Goal: Task Accomplishment & Management: Manage account settings

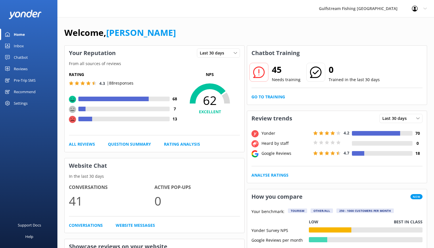
click at [22, 80] on div "Pre-Trip SMS" at bounding box center [25, 80] width 22 height 11
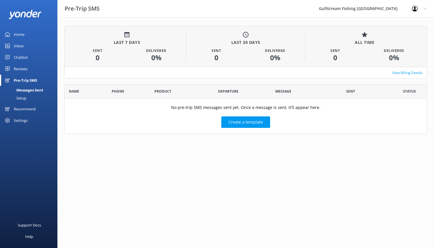
scroll to position [50, 363]
click at [22, 99] on div "Setup" at bounding box center [14, 98] width 23 height 8
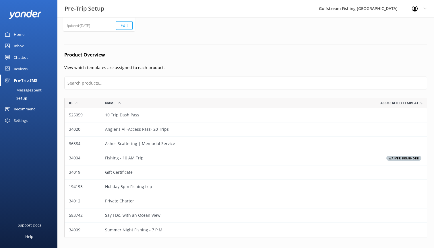
scroll to position [105, 0]
click at [129, 156] on div "Fishing - 10 AM Trip" at bounding box center [173, 158] width 145 height 14
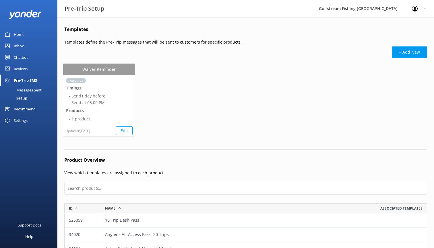
scroll to position [0, 0]
click at [128, 130] on button "Edit" at bounding box center [124, 130] width 17 height 9
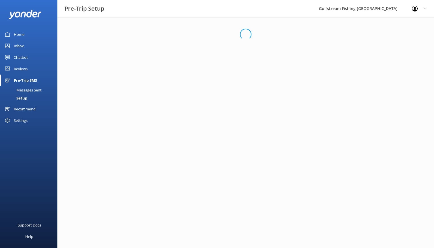
select select "17:00"
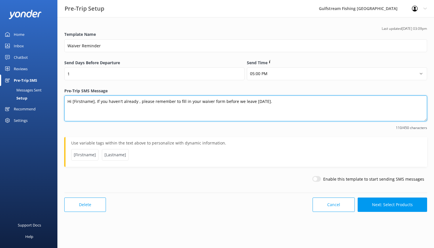
click at [279, 103] on textarea "Hi [Firstname], If you haven't already , please remember to fill in your waiver…" at bounding box center [245, 109] width 363 height 26
type textarea "Hi [Firstname], If you haven't already , please remember to fill in your waiver…"
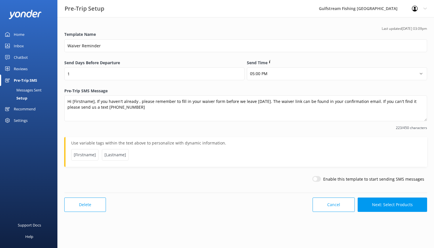
click at [321, 177] on input "checkbox" at bounding box center [316, 179] width 9 height 6
checkbox input "true"
click at [395, 203] on button "Next: Select Products" at bounding box center [391, 205] width 69 height 14
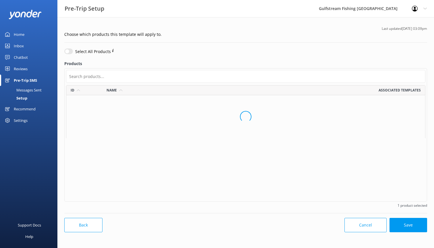
scroll to position [116, 359]
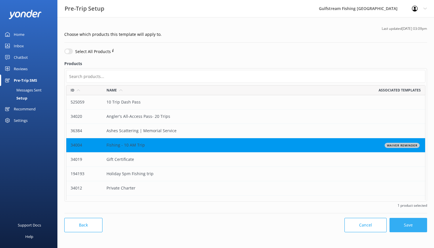
click at [404, 222] on button "Save" at bounding box center [408, 225] width 38 height 14
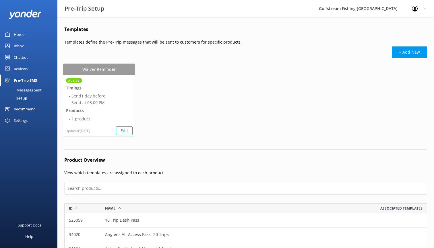
scroll to position [139, 363]
click at [403, 50] on button "+ Add New" at bounding box center [408, 51] width 35 height 11
select select "17:00"
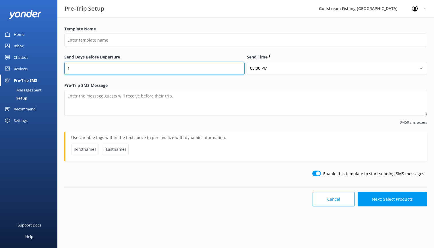
click at [192, 71] on input "1" at bounding box center [154, 68] width 180 height 13
type input "0"
type input "1"
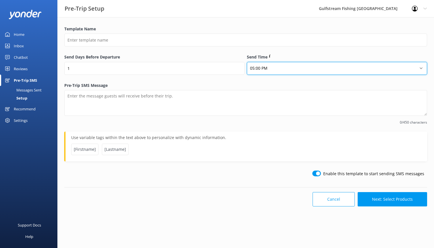
select select "20:00"
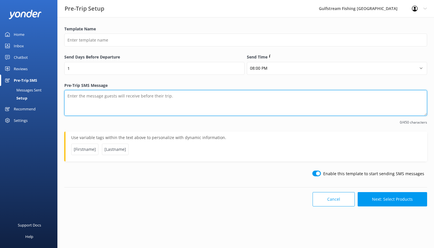
click at [226, 98] on textarea "Pre-Trip SMS Message" at bounding box center [245, 103] width 363 height 26
type textarea "Y"
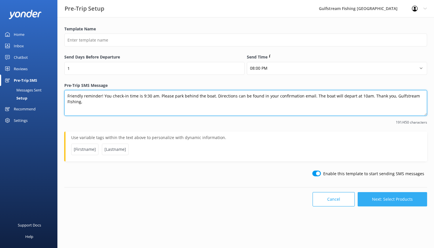
type textarea "Friendly reminder! You check-in time is 9:30 am. Please park behind the boat. D…"
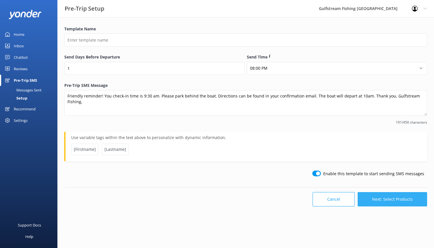
click at [391, 198] on button "Next: Select Products" at bounding box center [391, 199] width 69 height 14
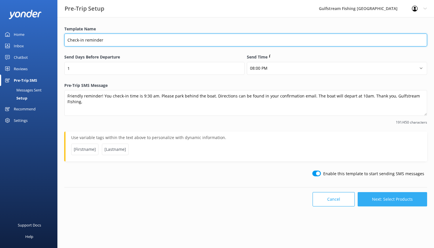
type input "Check-in reminder"
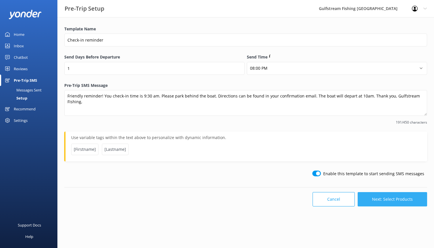
click at [393, 200] on button "Next: Select Products" at bounding box center [391, 199] width 69 height 14
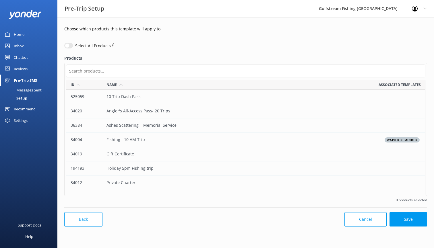
scroll to position [116, 359]
click at [331, 141] on div "Waiver Reminder" at bounding box center [335, 140] width 179 height 14
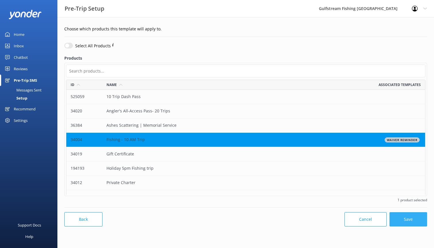
click at [404, 219] on button "Save" at bounding box center [408, 219] width 38 height 14
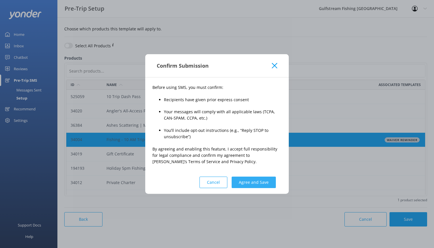
click at [249, 180] on button "Agree and Save" at bounding box center [253, 182] width 44 height 11
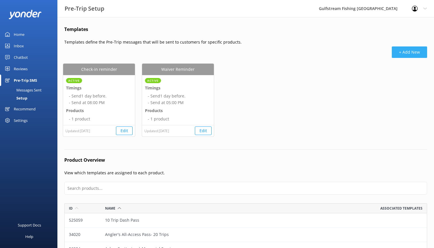
click at [407, 52] on button "+ Add New" at bounding box center [408, 51] width 35 height 11
select select "17:00"
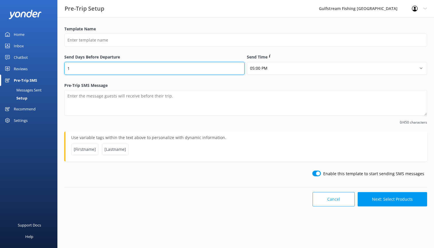
click at [216, 70] on input "1" at bounding box center [154, 68] width 180 height 13
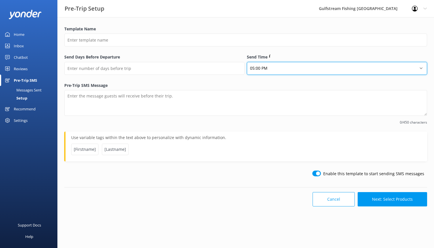
select select "16:00"
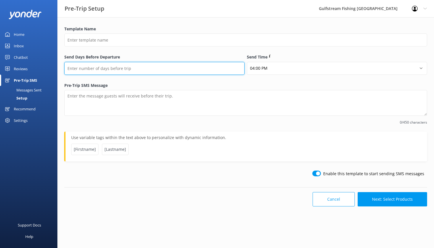
click at [220, 69] on input "Send Days Before Departure" at bounding box center [154, 68] width 180 height 13
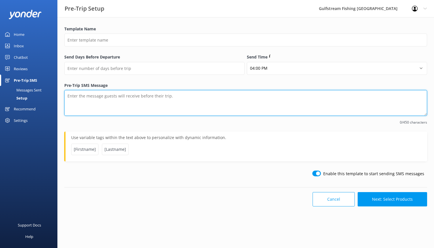
click at [235, 114] on textarea "Pre-Trip SMS Message" at bounding box center [245, 103] width 363 height 26
type textarea "Thank you for fishing with us! We hope you had a great time [DATE]. Gulfstream …"
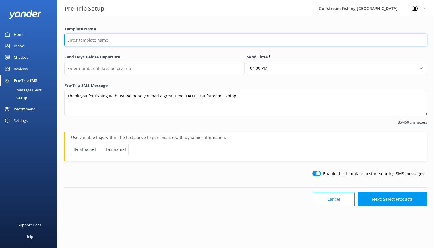
click at [209, 40] on input "Template Name" at bounding box center [245, 40] width 363 height 13
type input "Arrival thank you"
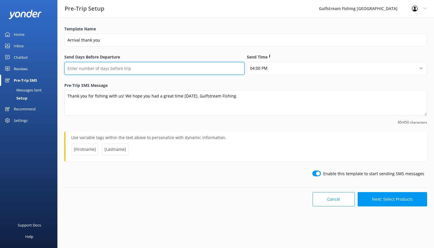
click at [211, 66] on input "Send Days Before Departure" at bounding box center [154, 68] width 180 height 13
type input "0"
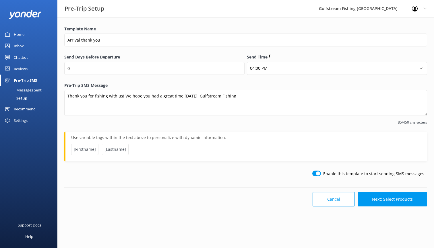
click at [88, 147] on span "[Firstname]" at bounding box center [84, 149] width 27 height 11
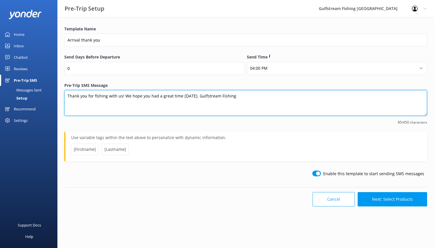
click at [67, 96] on textarea "Thank you for fishing with us! We hope you had a great time [DATE]. Gulfstream …" at bounding box center [245, 103] width 363 height 26
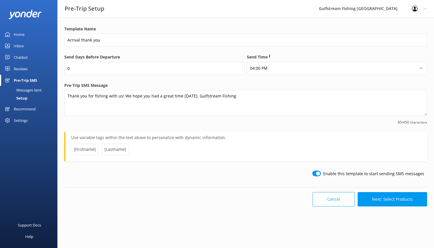
click at [84, 149] on span "[Firstname]" at bounding box center [84, 149] width 27 height 11
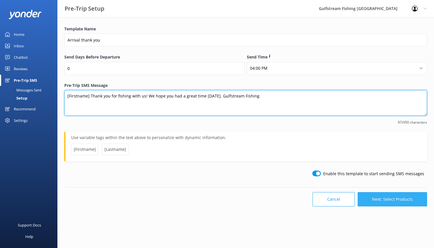
type textarea "[Firstname] Thank you for fishing with us! We hope you had a great time [DATE].…"
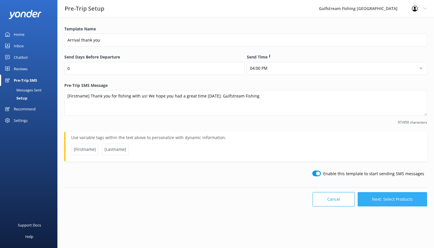
click at [393, 200] on button "Next: Select Products" at bounding box center [391, 199] width 69 height 14
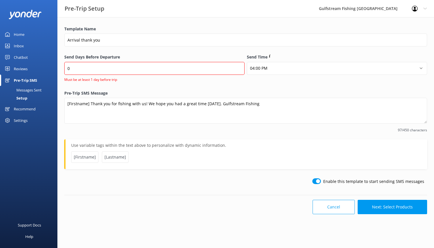
click at [319, 181] on input "checkbox" at bounding box center [316, 181] width 9 height 6
checkbox input "false"
click at [326, 204] on button "Cancel" at bounding box center [333, 207] width 42 height 14
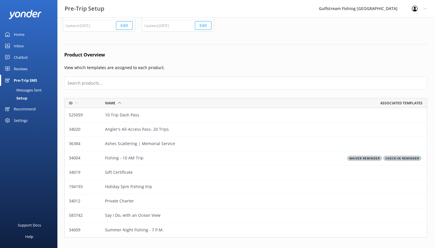
scroll to position [105, 0]
